Goal: Navigation & Orientation: Find specific page/section

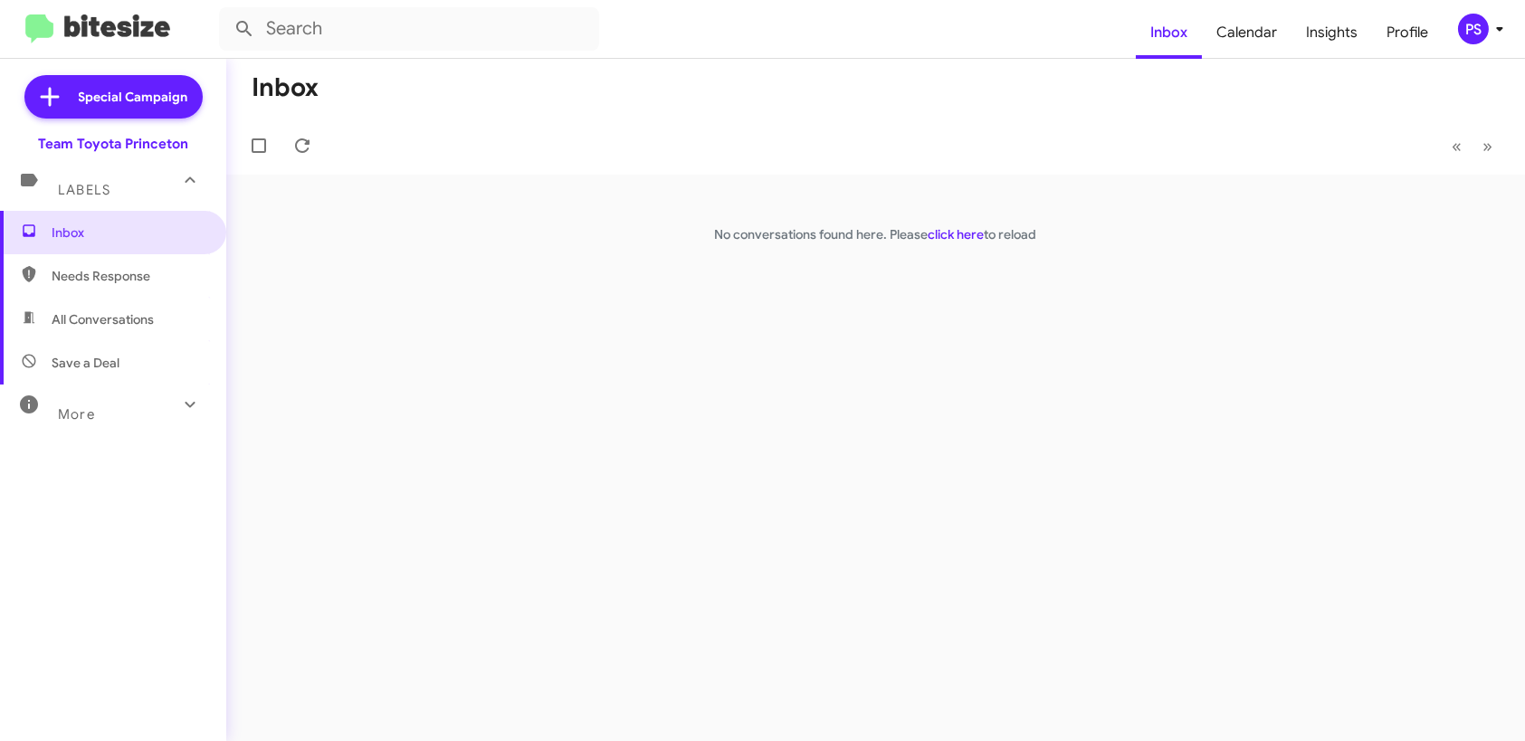
click at [1501, 36] on icon at bounding box center [1500, 29] width 22 height 22
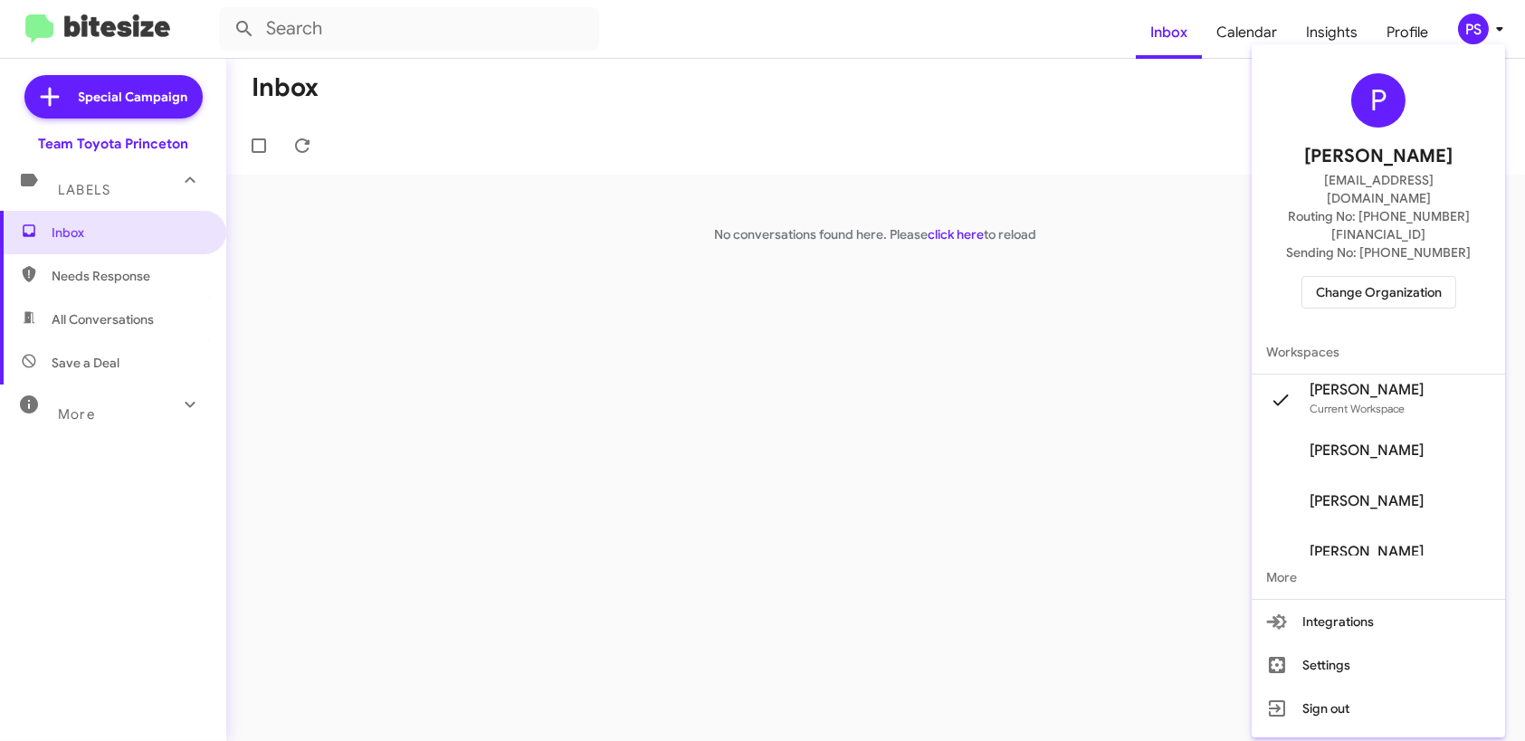
click at [1409, 442] on span "[PERSON_NAME]" at bounding box center [1367, 451] width 114 height 18
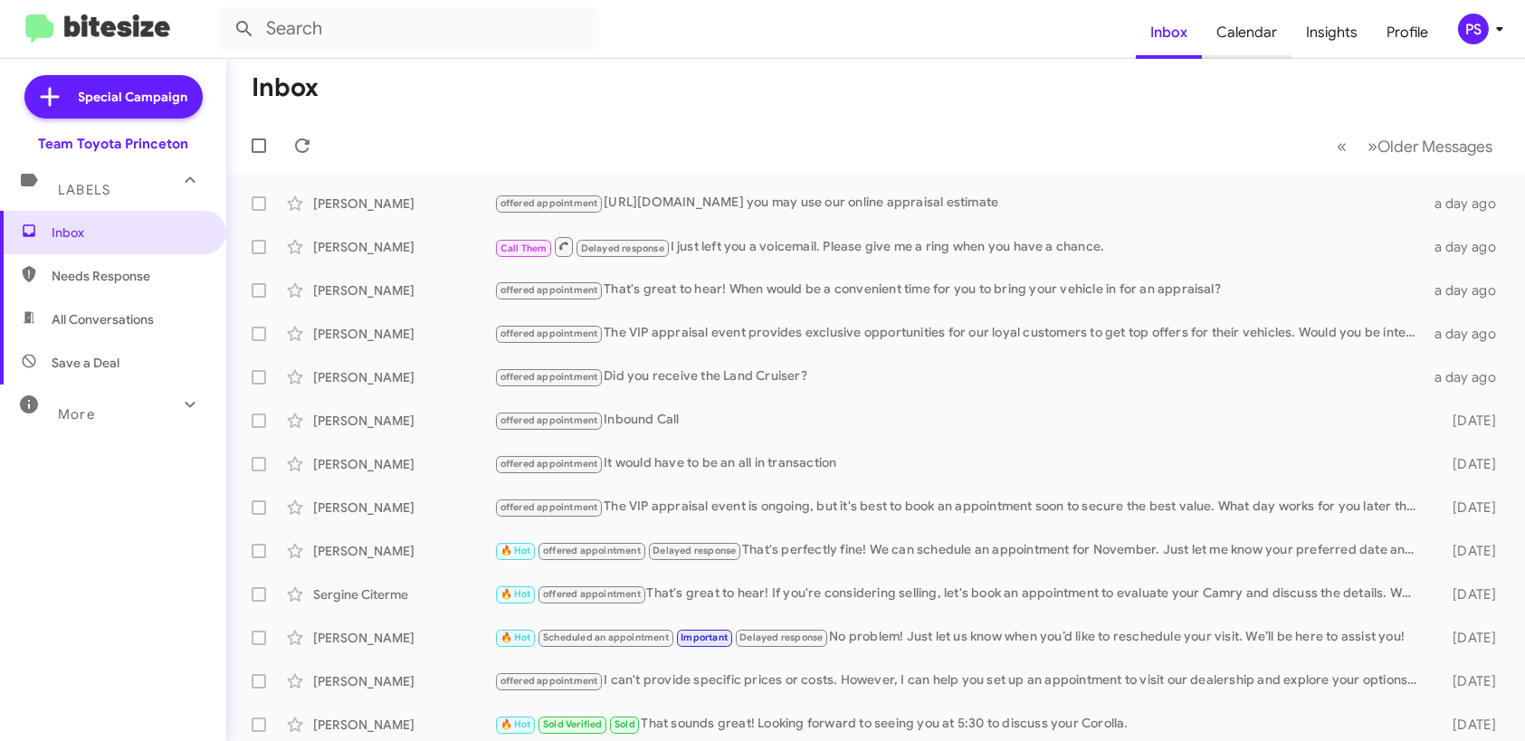
click at [1266, 21] on span "Calendar" at bounding box center [1247, 32] width 90 height 53
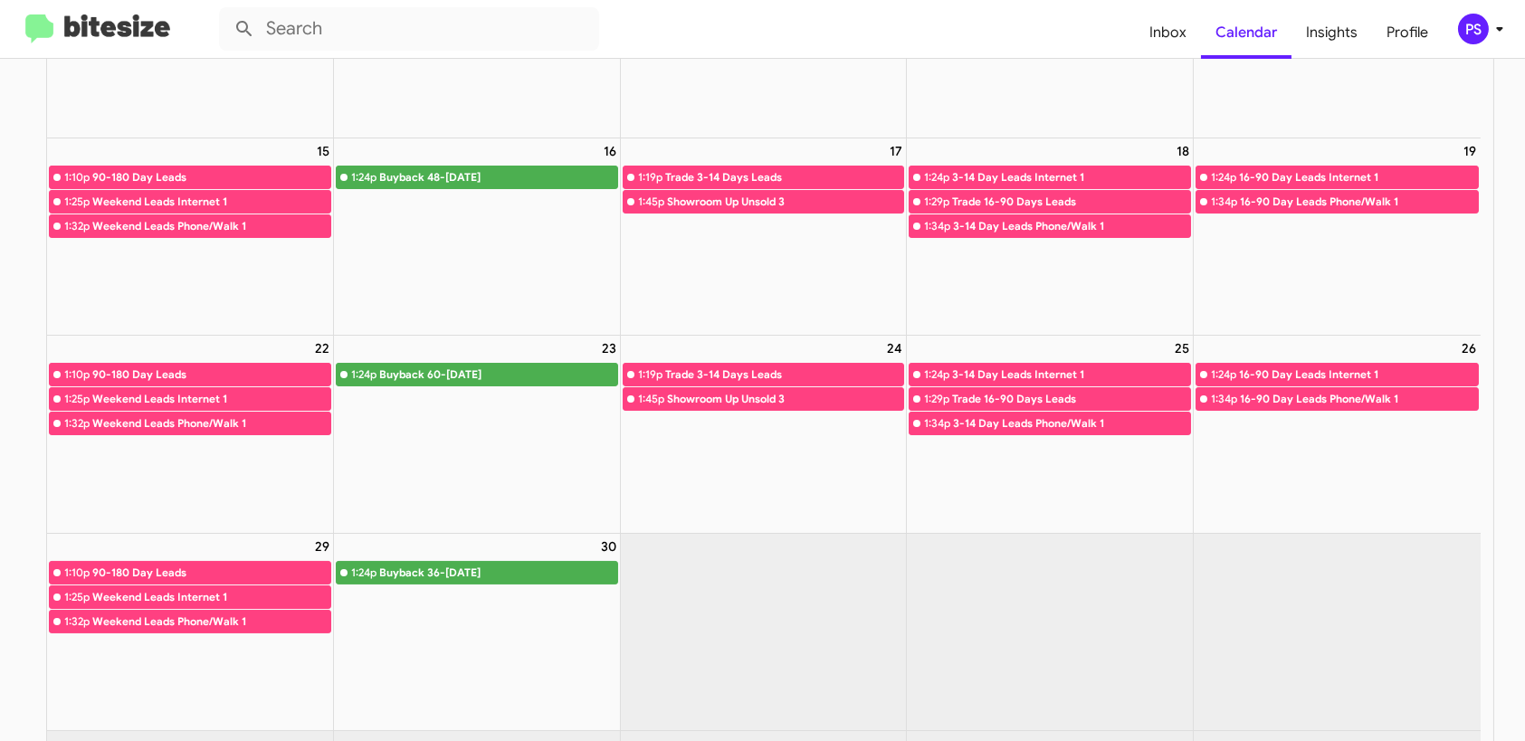
scroll to position [453, 0]
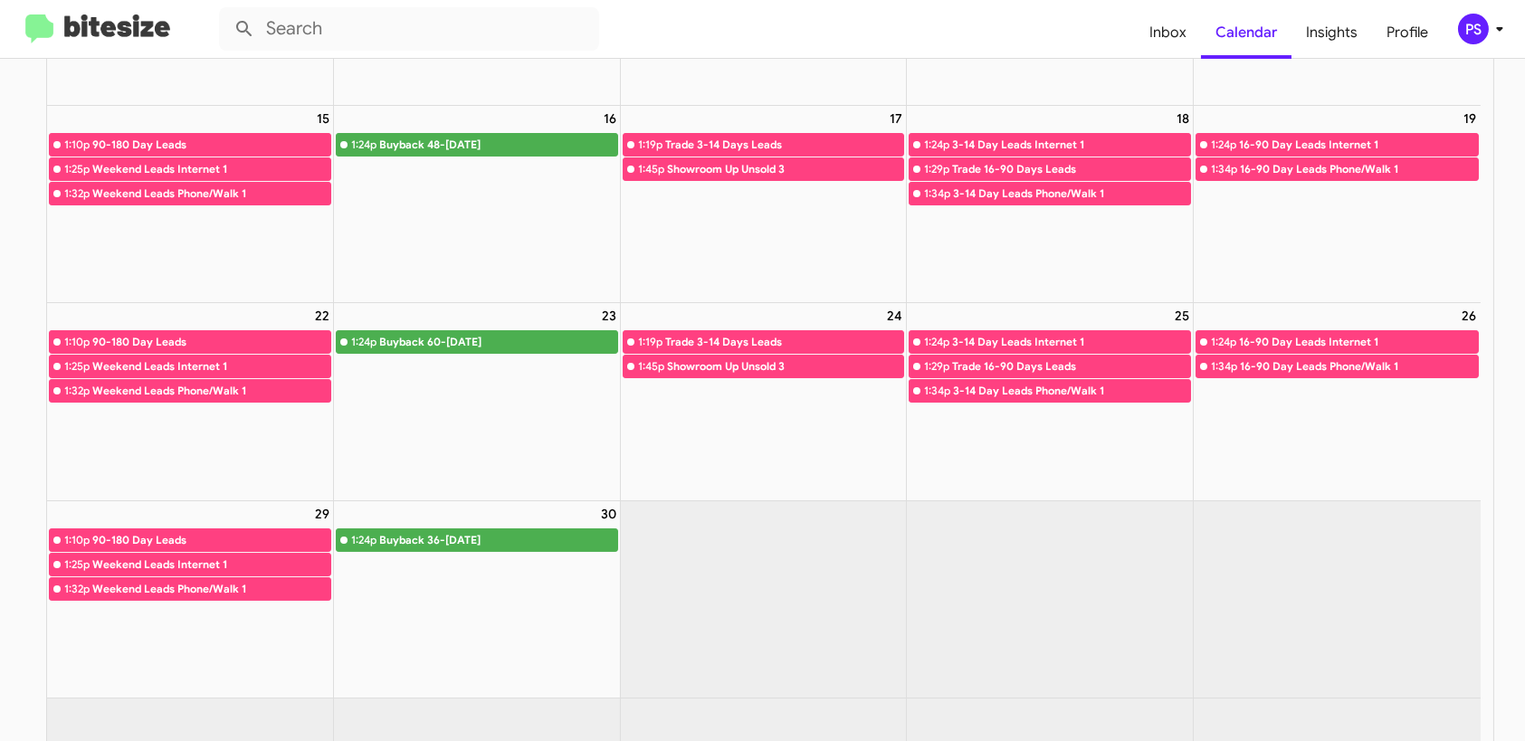
click at [1175, 339] on div "3-14 Day Leads Internet 1" at bounding box center [1071, 342] width 238 height 18
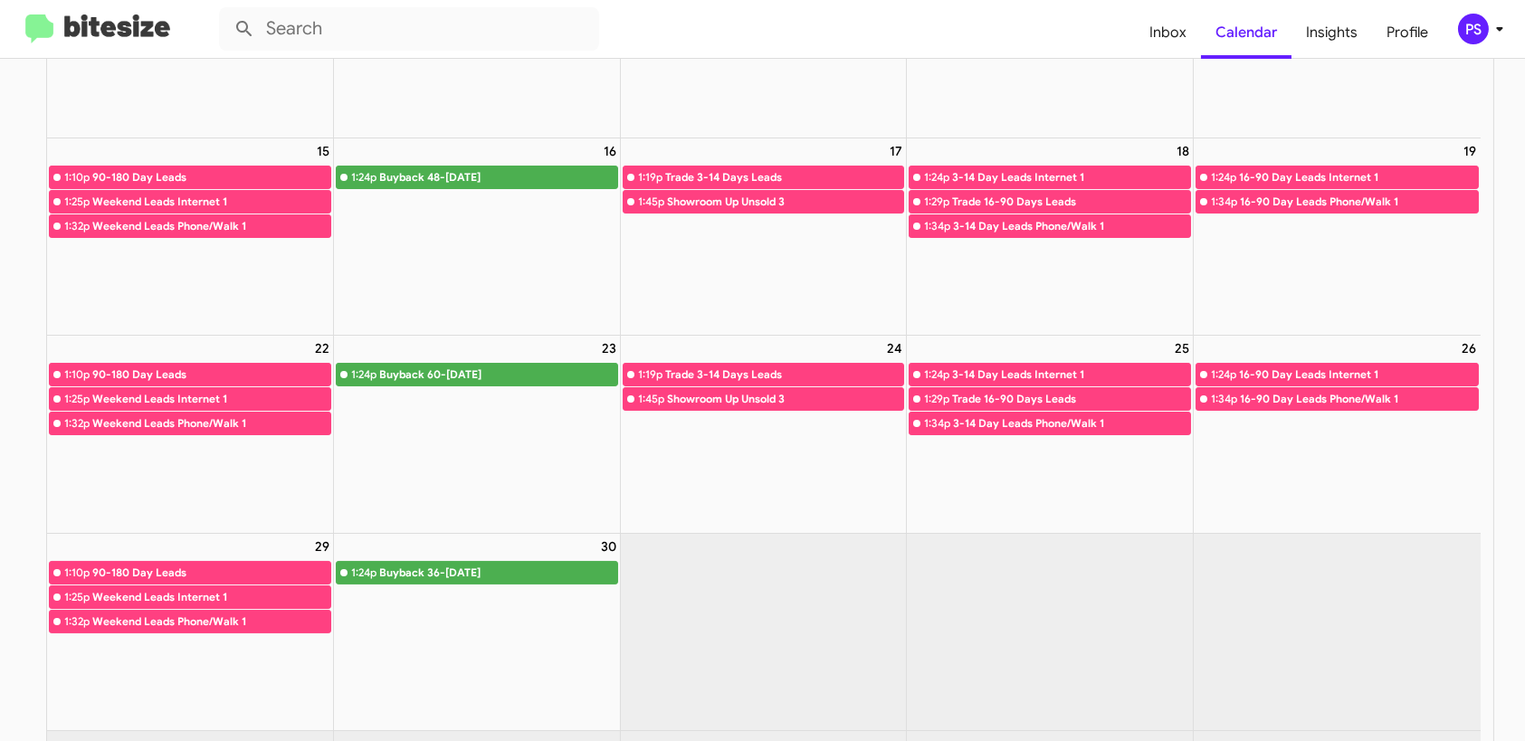
scroll to position [461, 0]
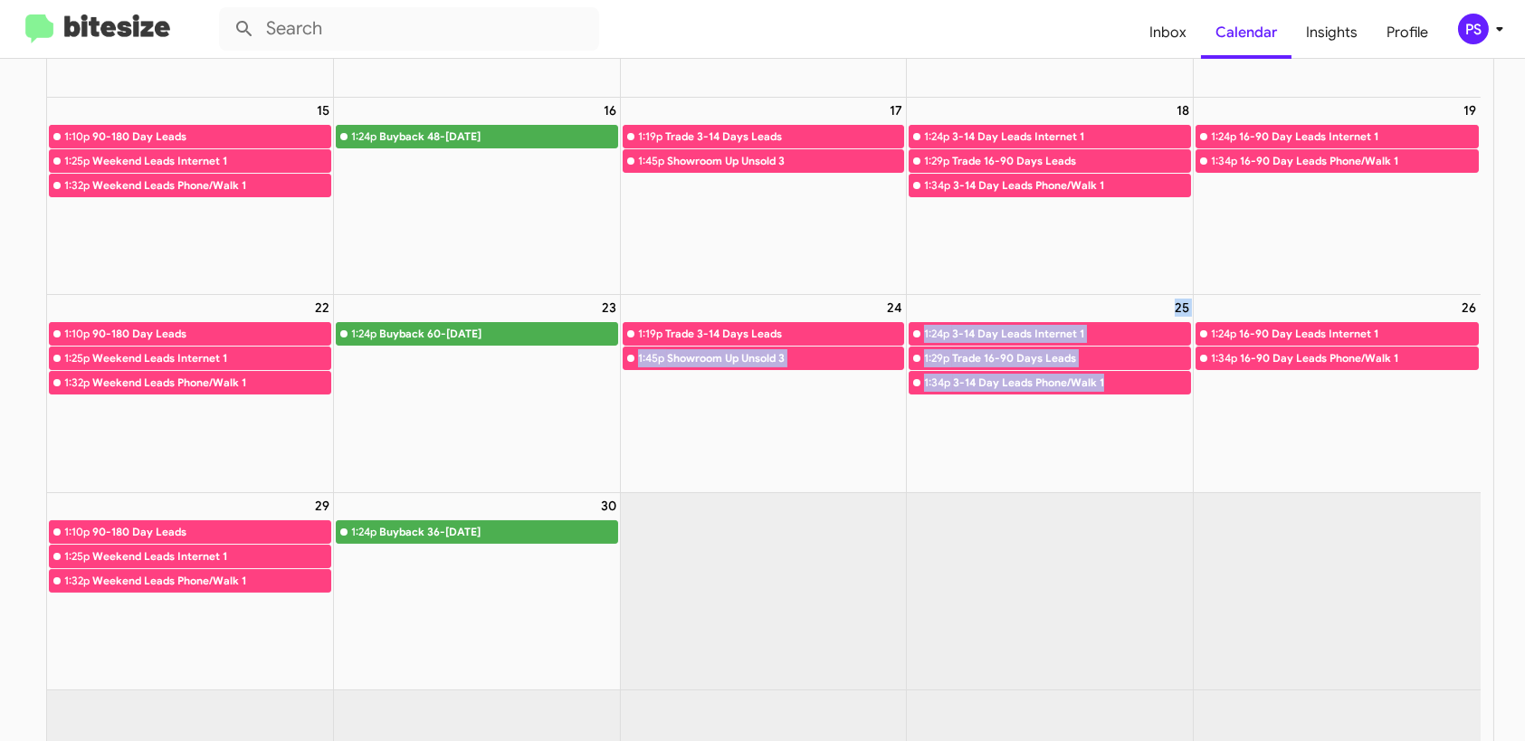
drag, startPoint x: 883, startPoint y: 324, endPoint x: 1177, endPoint y: 473, distance: 329.1
click at [1177, 473] on tr "22 1:10p 90-180 Day Leads 1:25p Weekend Leads Internet 1 1:32p Weekend Leads Ph…" at bounding box center [764, 393] width 1434 height 197
click at [1112, 422] on div "25 1:24p 3-14 Day Leads Internet 1 1:29p Trade 16-90 Days Leads 1:34p 3-14 Day …" at bounding box center [1050, 393] width 286 height 196
